Goal: Communication & Community: Answer question/provide support

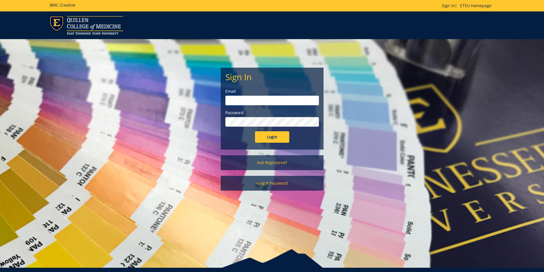
type input "[EMAIL_ADDRESS][DOMAIN_NAME]"
click at [272, 138] on input "Login" at bounding box center [272, 136] width 34 height 11
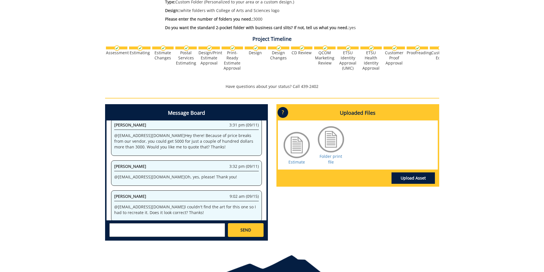
scroll to position [143, 0]
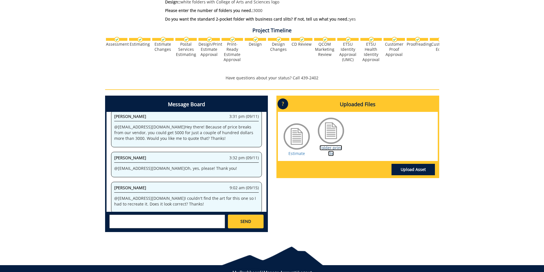
click at [327, 148] on link "Folder print file" at bounding box center [331, 150] width 23 height 11
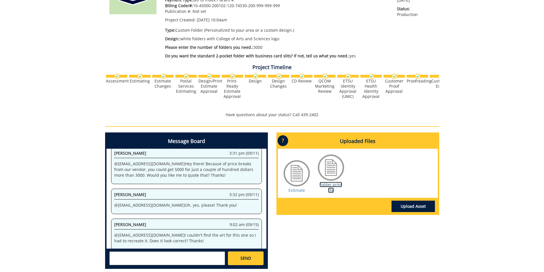
scroll to position [114, 0]
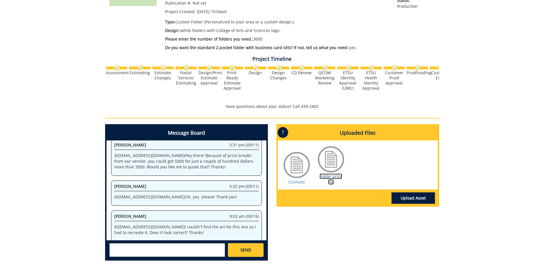
click at [325, 178] on link "Folder print file" at bounding box center [331, 179] width 23 height 11
click at [155, 247] on textarea at bounding box center [167, 251] width 116 height 14
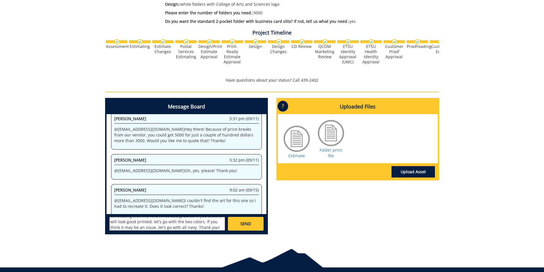
scroll to position [143, 0]
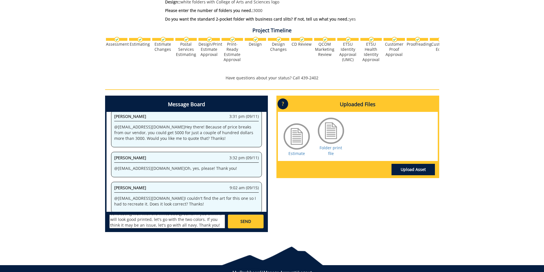
type textarea "@[EMAIL_ADDRESS][DOMAIN_NAME] It looks great! Our last ones had the logo in all…"
click at [241, 227] on link "SEND" at bounding box center [245, 222] width 35 height 14
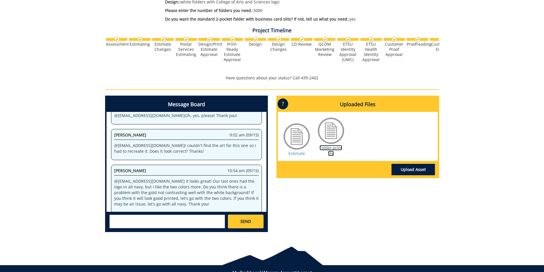
click at [338, 145] on link "Folder print file" at bounding box center [331, 150] width 23 height 11
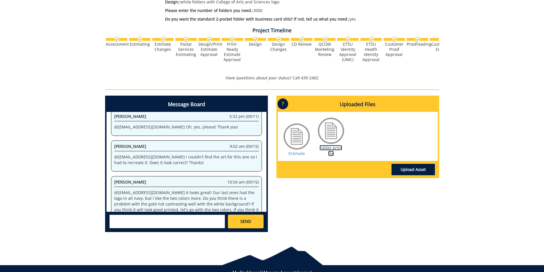
scroll to position [1176, 0]
